Goal: Information Seeking & Learning: Learn about a topic

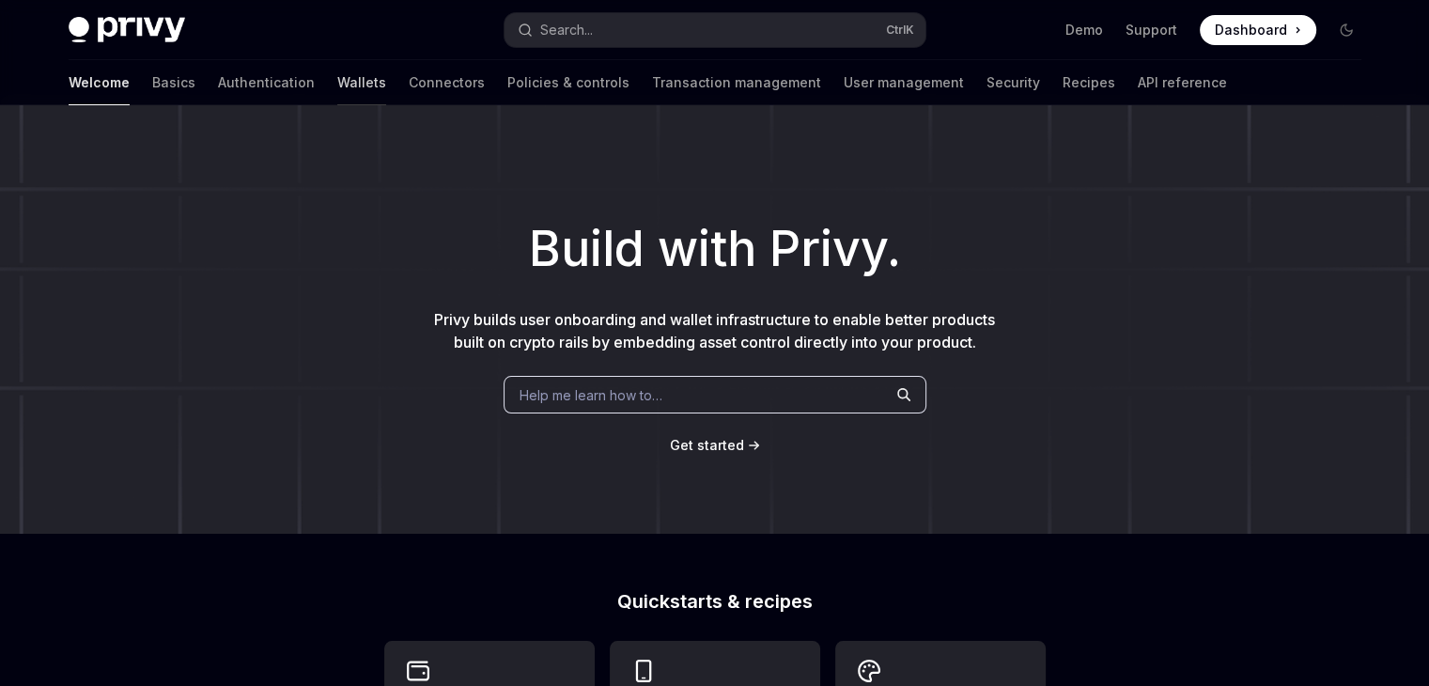
click at [337, 93] on link "Wallets" at bounding box center [361, 82] width 49 height 45
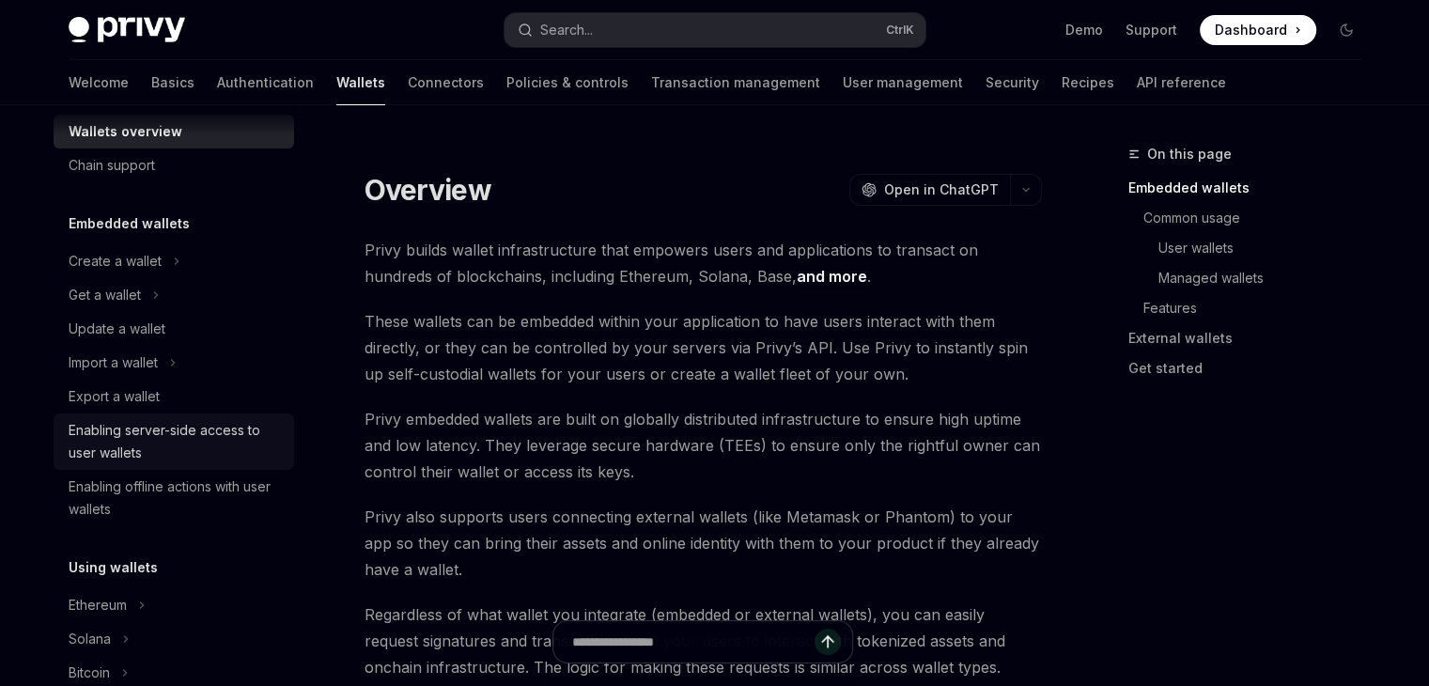
scroll to position [49, 0]
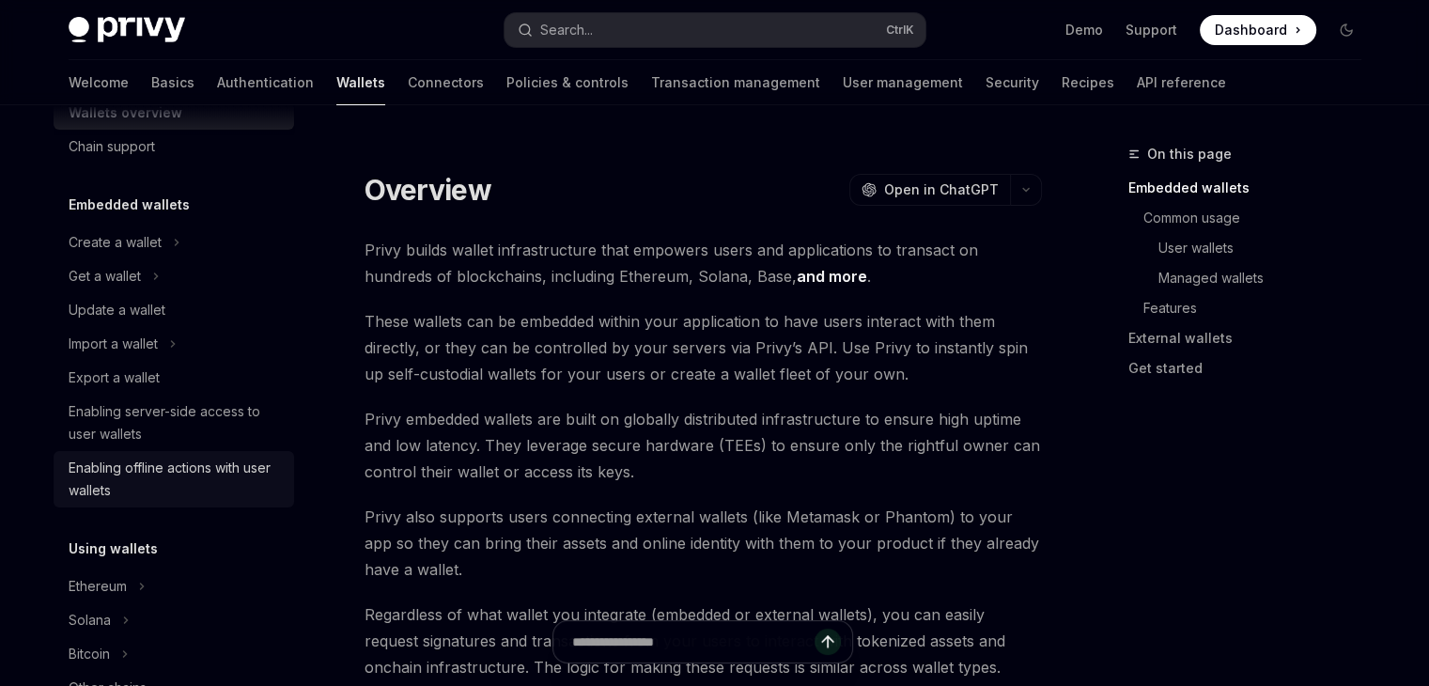
click at [99, 469] on div "Enabling offline actions with user wallets" at bounding box center [176, 479] width 214 height 45
type textarea "*"
